Goal: Task Accomplishment & Management: Use online tool/utility

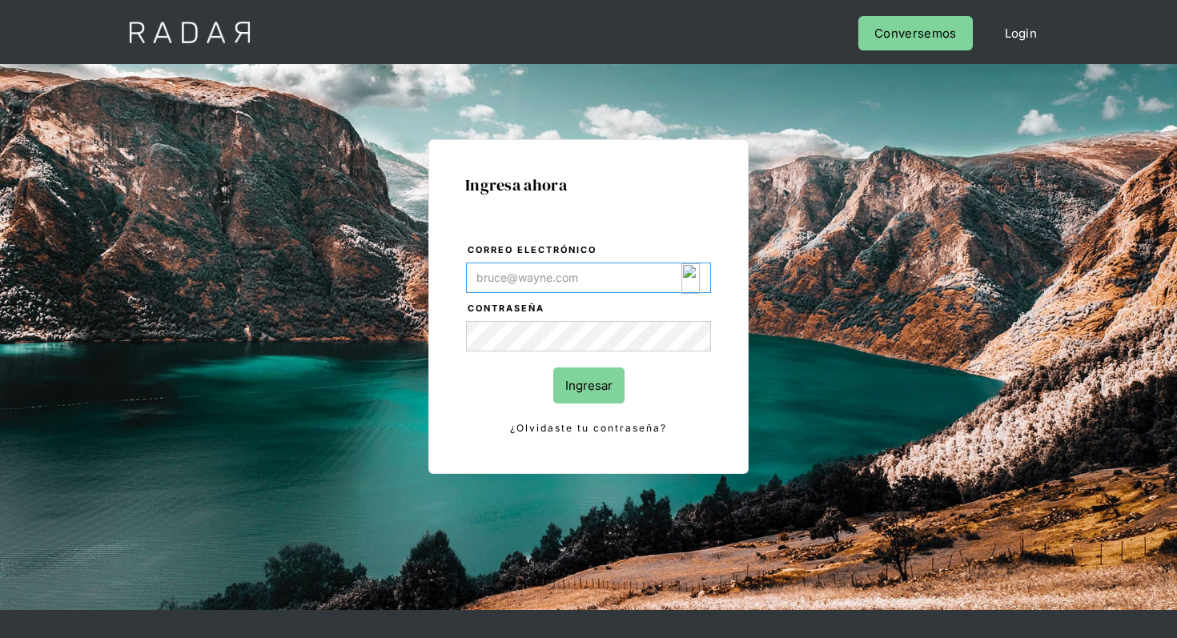
click at [689, 281] on img "Login Form" at bounding box center [691, 279] width 18 height 30
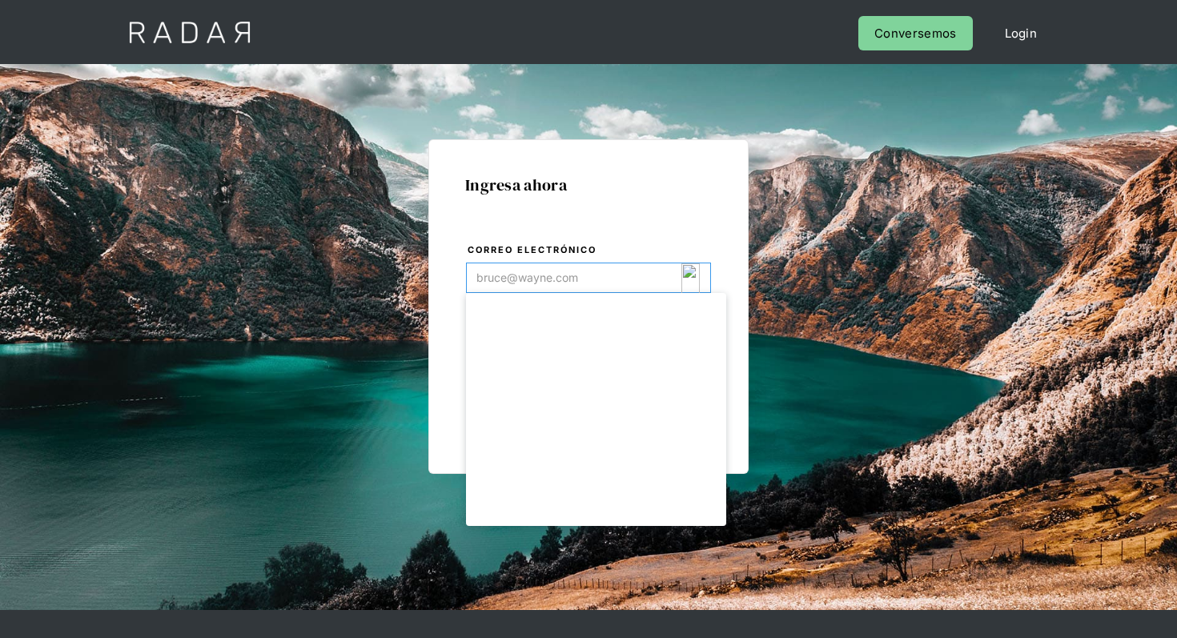
type input "[EMAIL_ADDRESS][DOMAIN_NAME]"
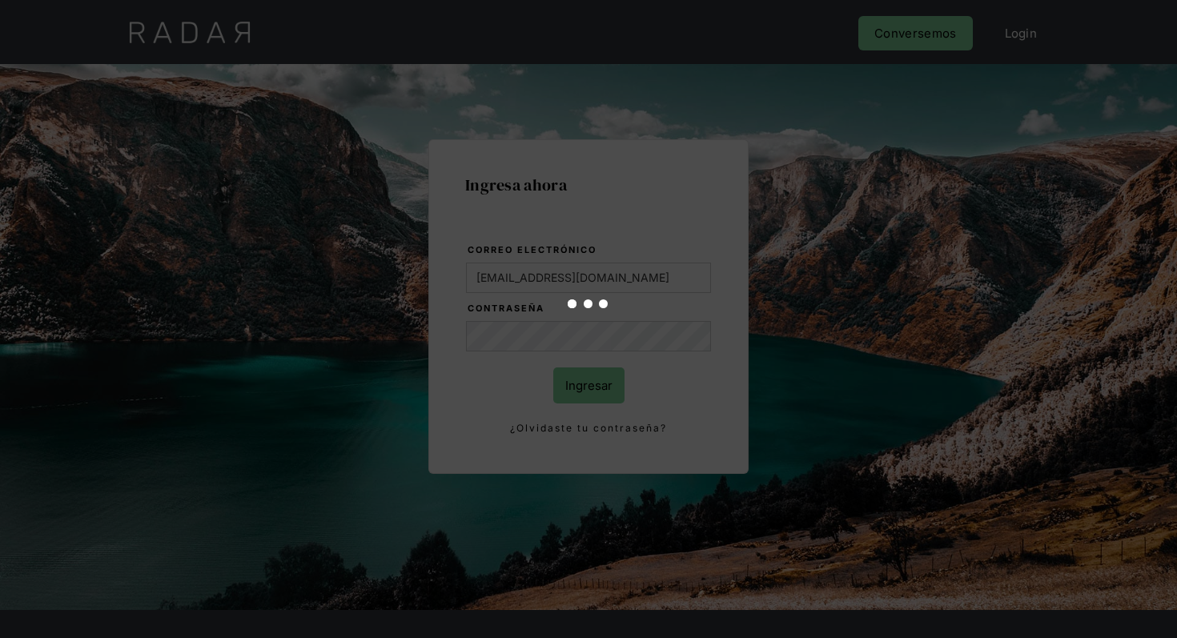
click at [598, 392] on div at bounding box center [588, 319] width 1177 height 638
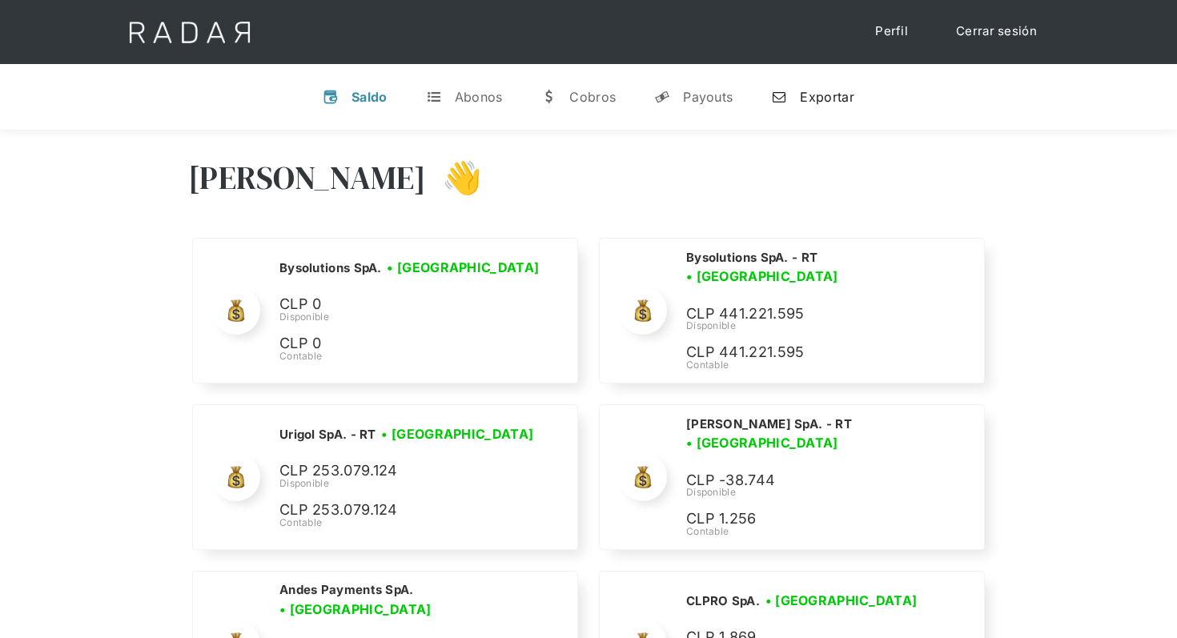
click at [831, 89] on div "Exportar" at bounding box center [827, 97] width 54 height 16
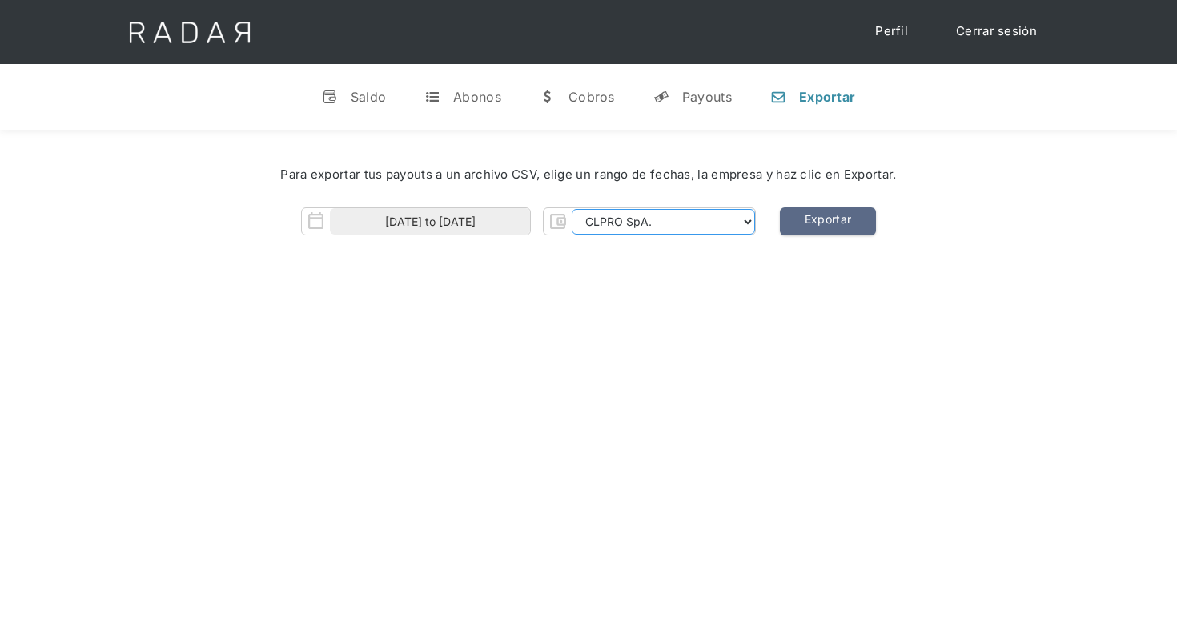
click at [709, 218] on select "CLPRO SpA. Coster SpA. Urigol SpA. Bysolutions SpA. Clmax SpA. Andes Payments S…" at bounding box center [663, 222] width 183 height 26
click at [573, 209] on select "CLPRO SpA. Coster SpA. Urigol SpA. Bysolutions SpA. Clmax SpA. Andes Payments S…" at bounding box center [663, 222] width 183 height 26
click at [469, 215] on input "01-09-2025 to 09-09-2025" at bounding box center [430, 221] width 200 height 26
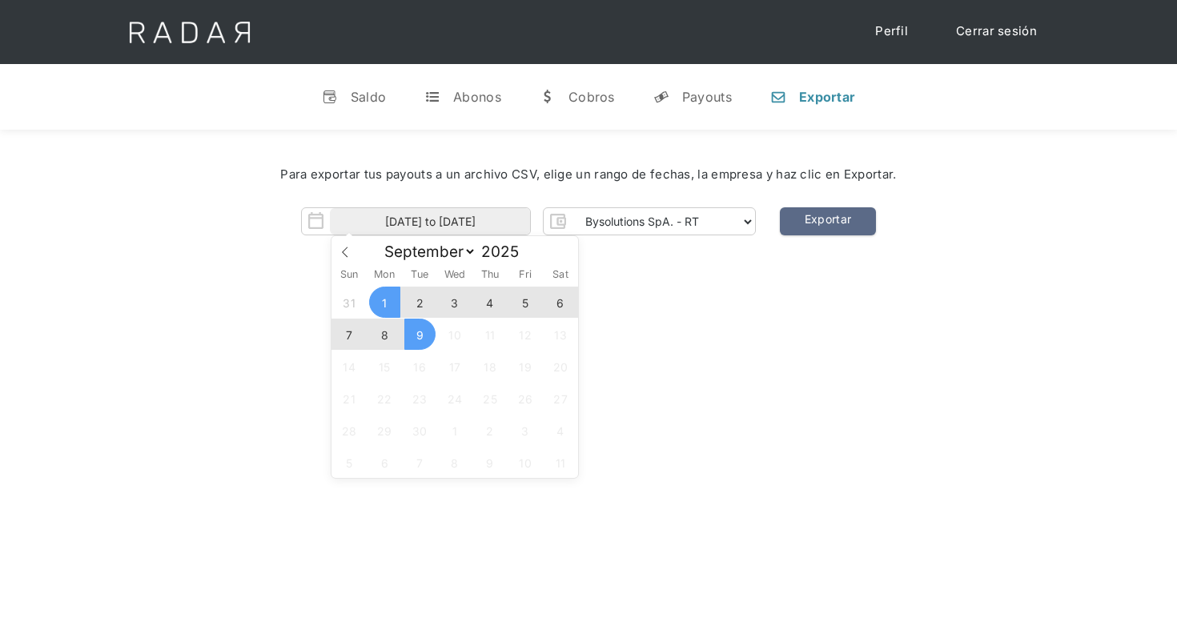
click at [738, 308] on div "Hola Nicola 👋 Cargando tus cuentas... Nombre de la empresa • Conectada • Descon…" at bounding box center [588, 449] width 1177 height 638
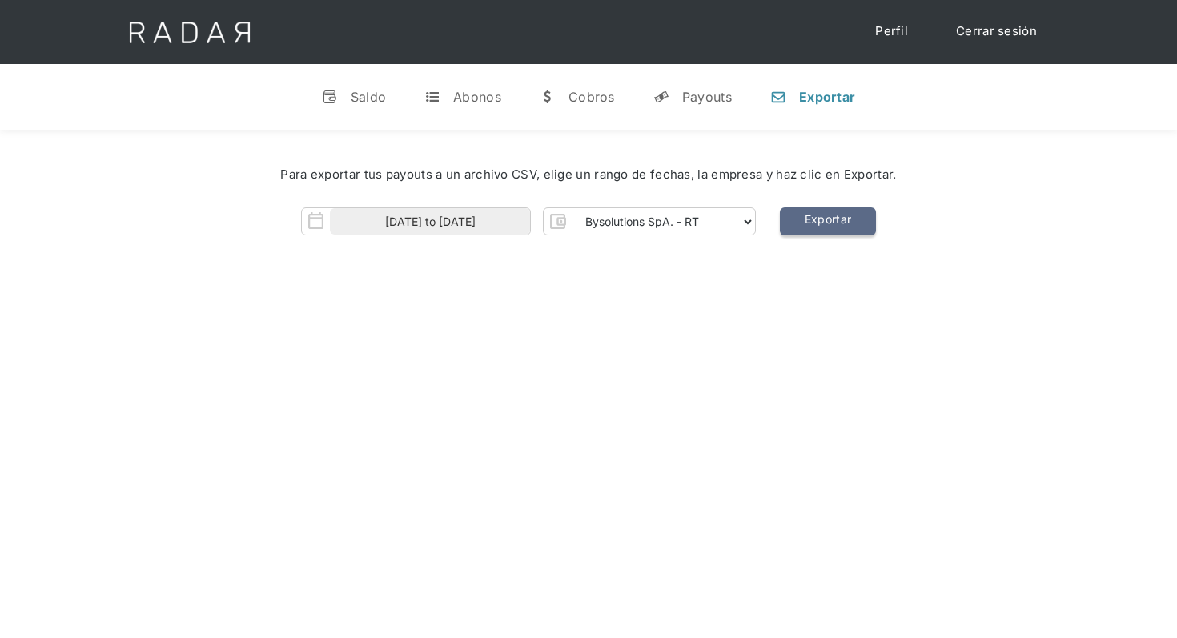
click at [835, 220] on link "Exportar" at bounding box center [828, 221] width 96 height 28
click at [718, 213] on select "CLPRO SpA. Coster SpA. Urigol SpA. Bysolutions SpA. Clmax SpA. Andes Payments S…" at bounding box center [663, 222] width 183 height 26
click at [573, 209] on select "CLPRO SpA. Coster SpA. Urigol SpA. Bysolutions SpA. Clmax SpA. Andes Payments S…" at bounding box center [663, 222] width 183 height 26
click at [825, 216] on link "Exportar" at bounding box center [828, 221] width 96 height 28
click at [729, 214] on select "CLPRO SpA. Coster SpA. Urigol SpA. Bysolutions SpA. Clmax SpA. Andes Payments S…" at bounding box center [663, 222] width 183 height 26
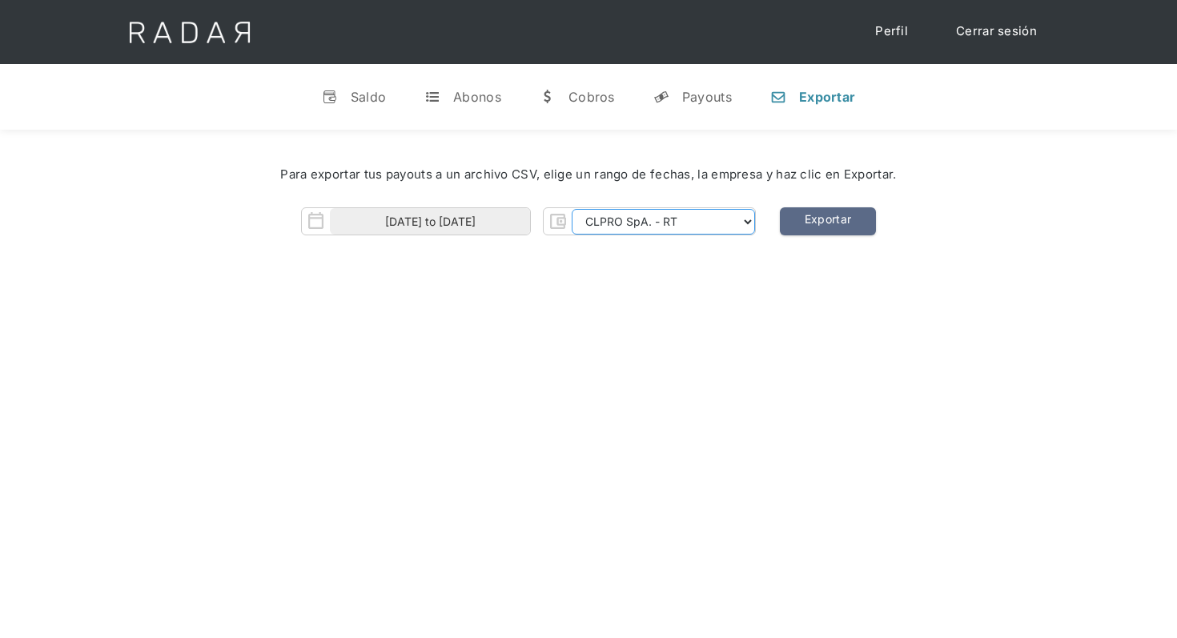
select select "urigol-rt"
click at [573, 209] on select "CLPRO SpA. Coster SpA. Urigol SpA. Bysolutions SpA. Clmax SpA. Andes Payments S…" at bounding box center [663, 222] width 183 height 26
click at [847, 220] on link "Exportar" at bounding box center [828, 221] width 96 height 28
